Goal: Information Seeking & Learning: Learn about a topic

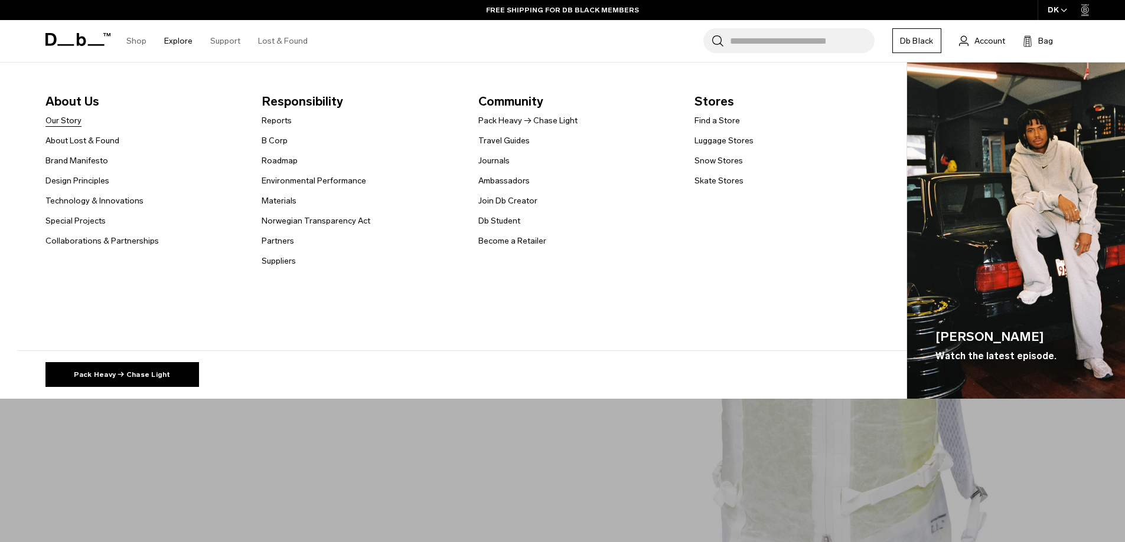
click at [77, 119] on link "Our Story" at bounding box center [63, 121] width 36 height 12
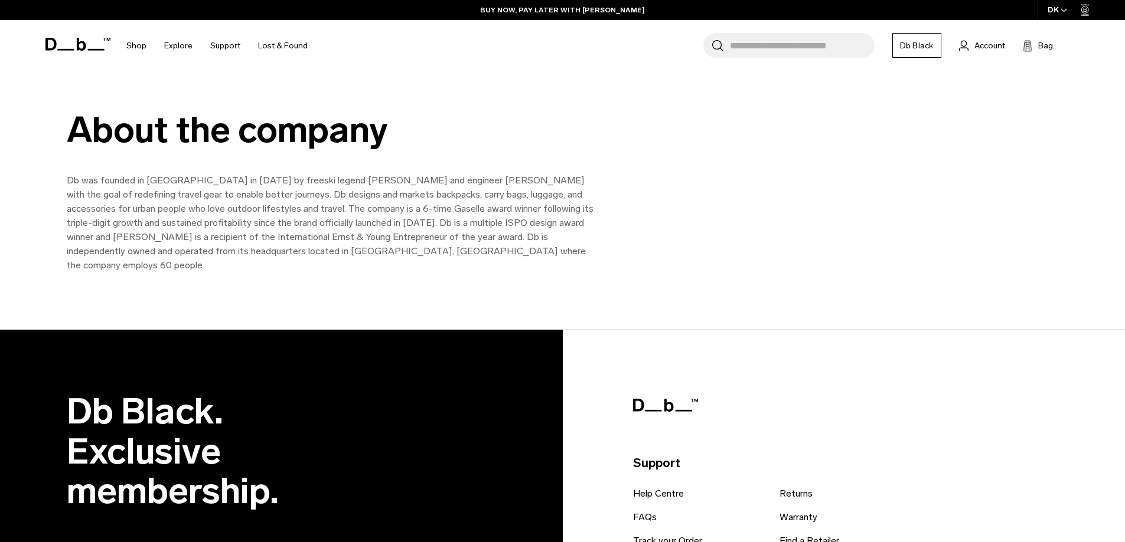
scroll to position [1561, 0]
